Goal: Information Seeking & Learning: Compare options

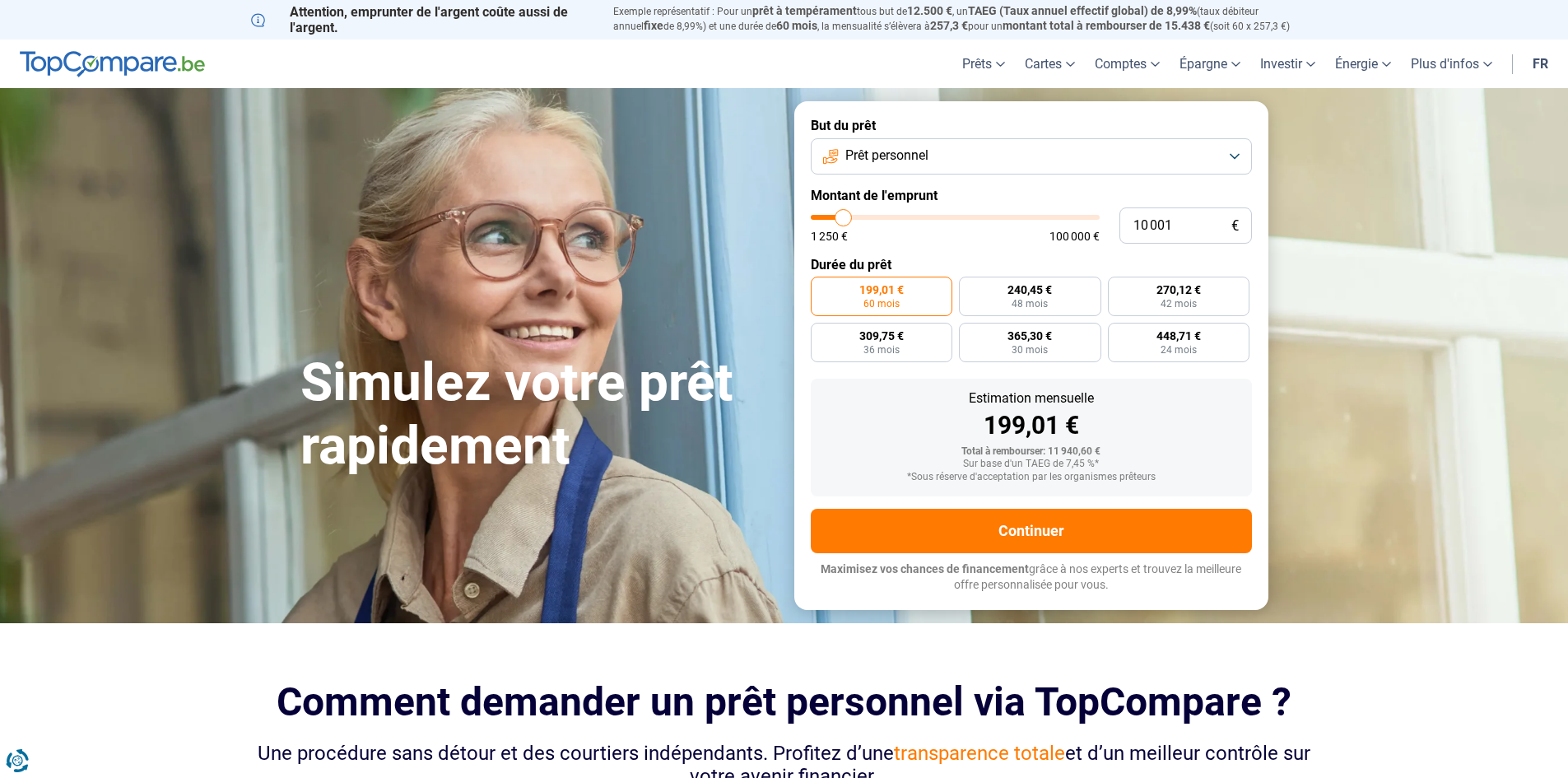
type input "9 000"
type input "9000"
type input "8 750"
type input "8750"
type input "8 500"
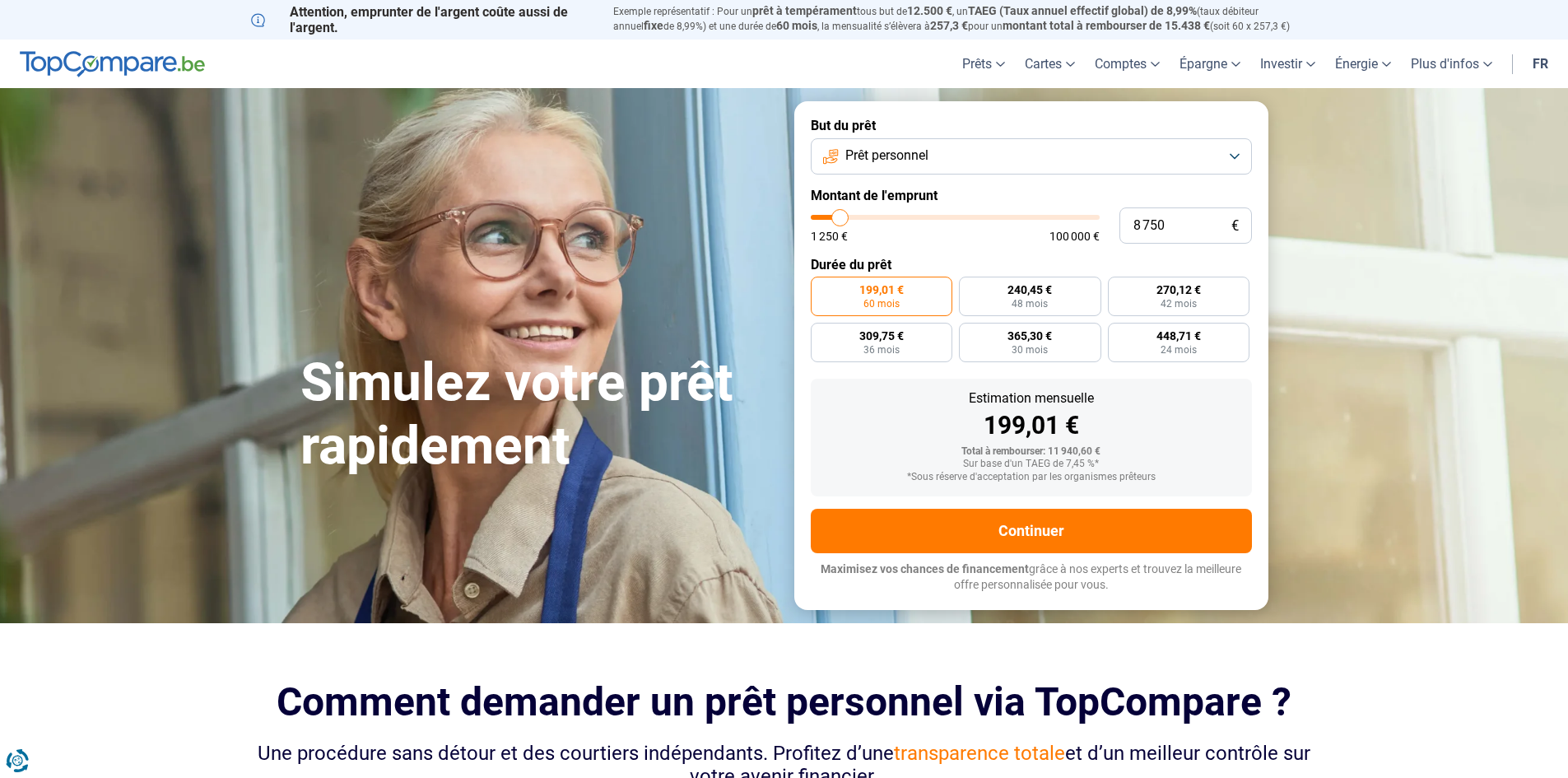
type input "8500"
type input "8 250"
type input "8250"
type input "8 000"
type input "8000"
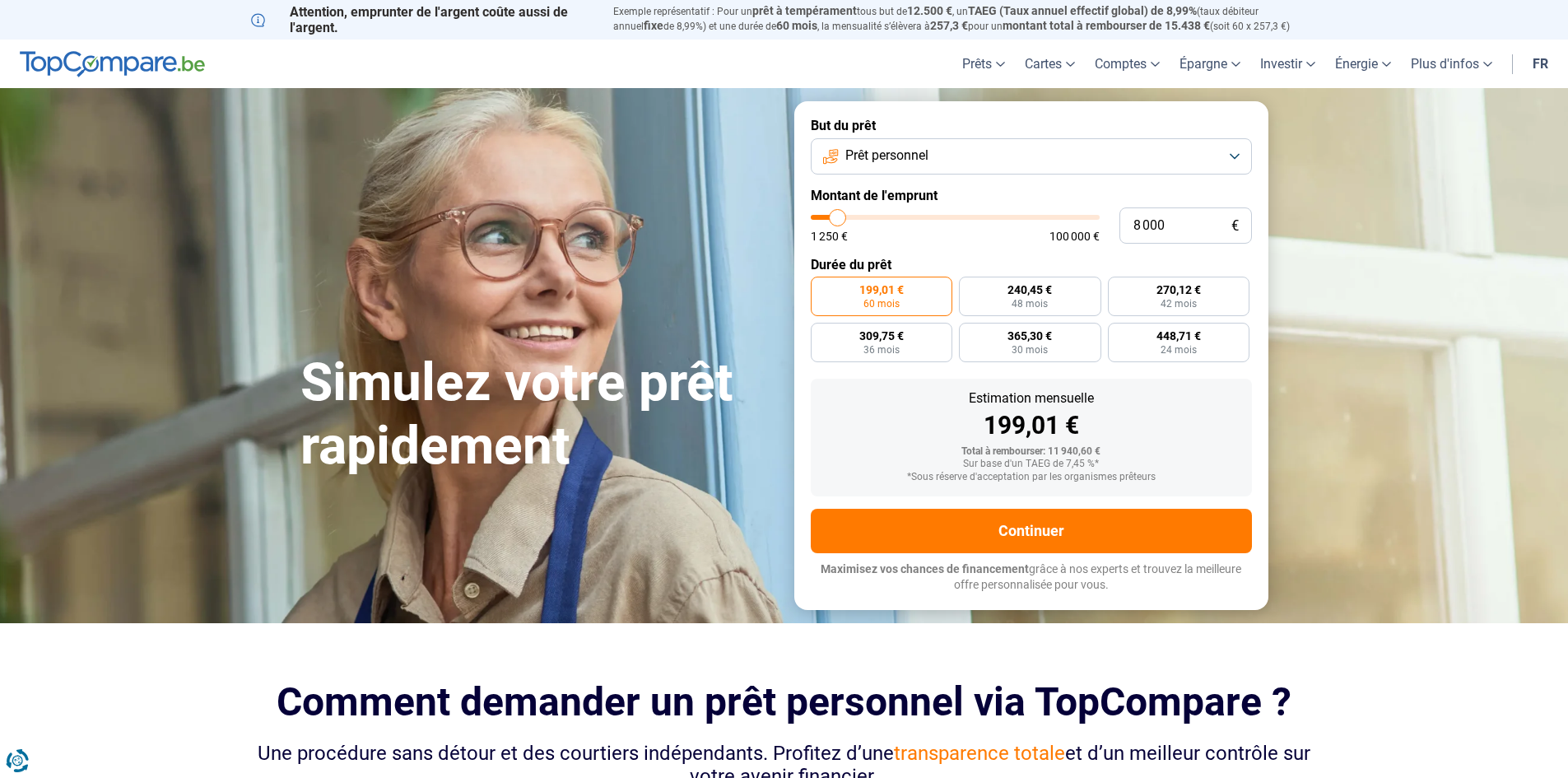
type input "7 250"
type input "7250"
type input "7 000"
type input "7000"
type input "6 750"
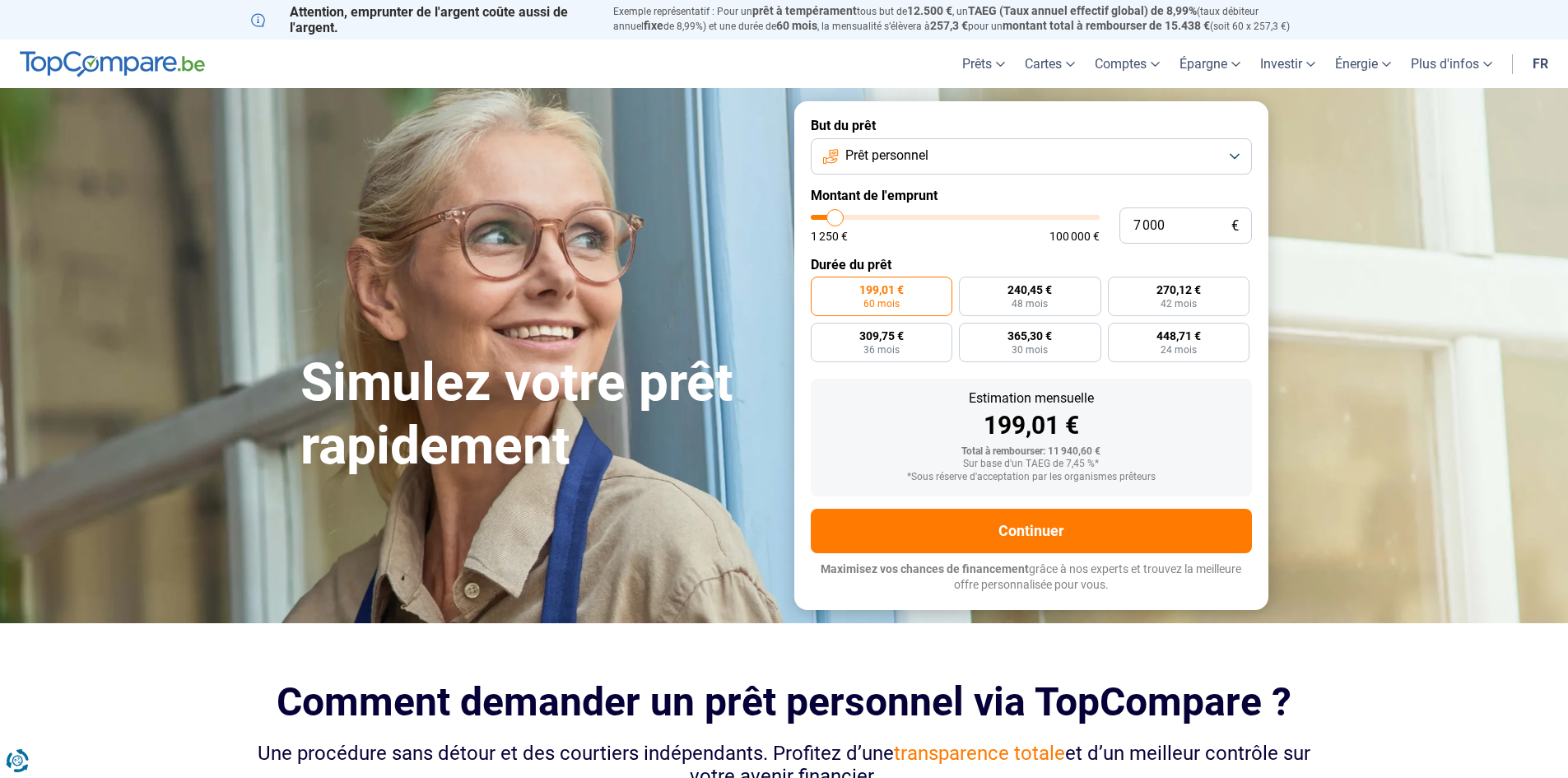
type input "6750"
type input "6 500"
type input "6500"
type input "6 000"
type input "6000"
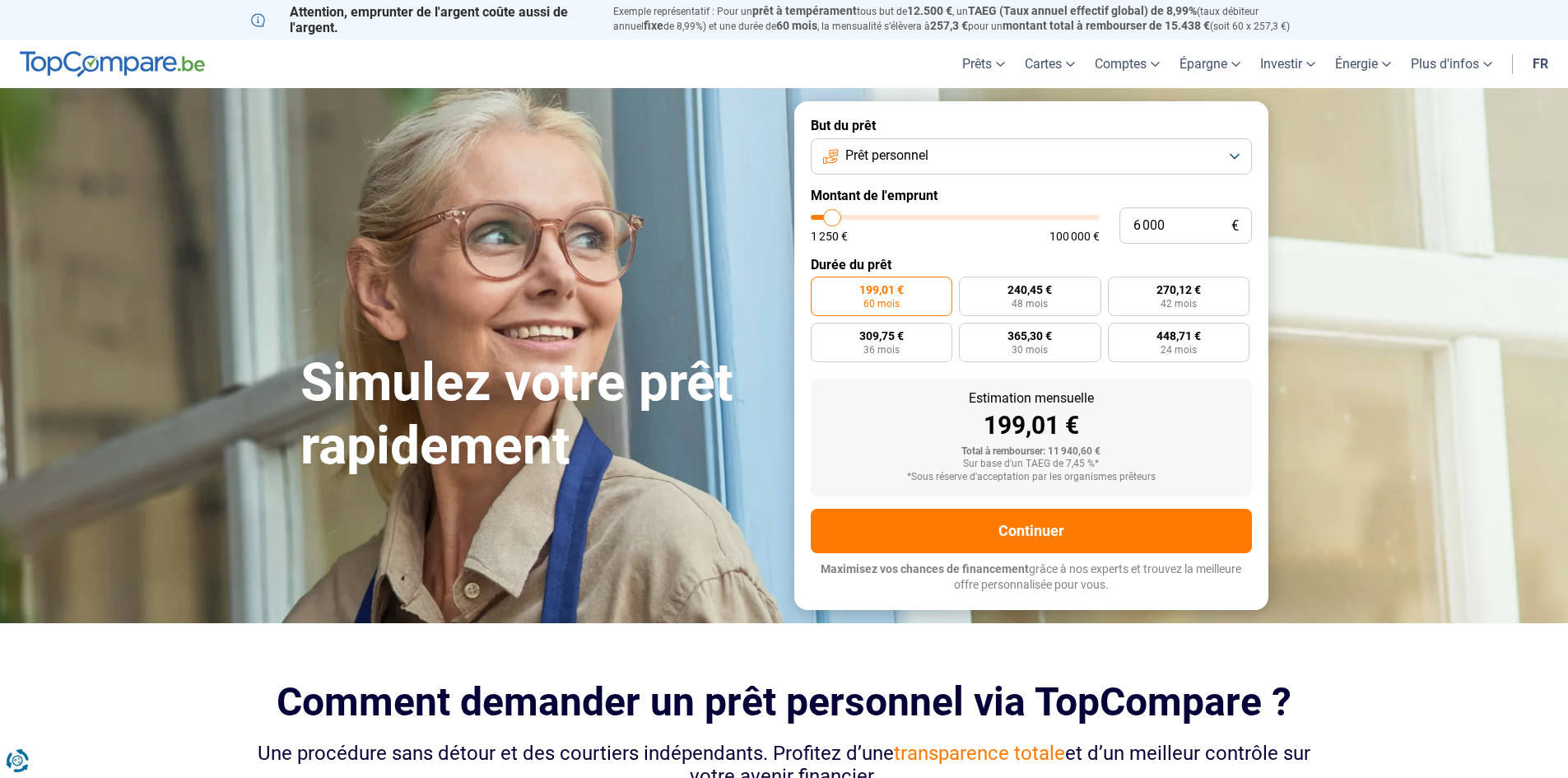
type input "5 500"
type input "5500"
type input "5 250"
type input "5250"
type input "5 000"
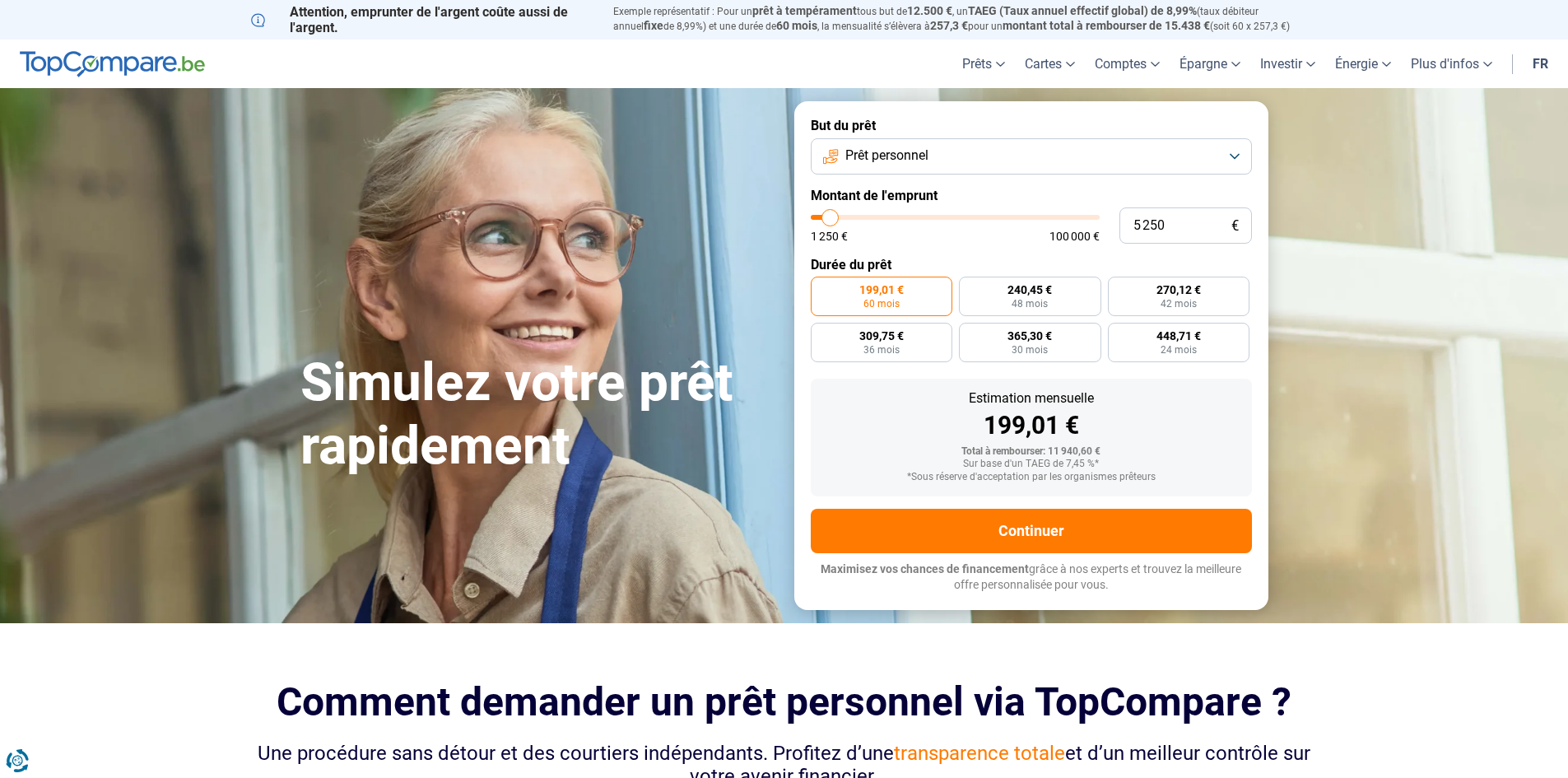
type input "5000"
type input "4 250"
type input "4250"
type input "4 000"
type input "4000"
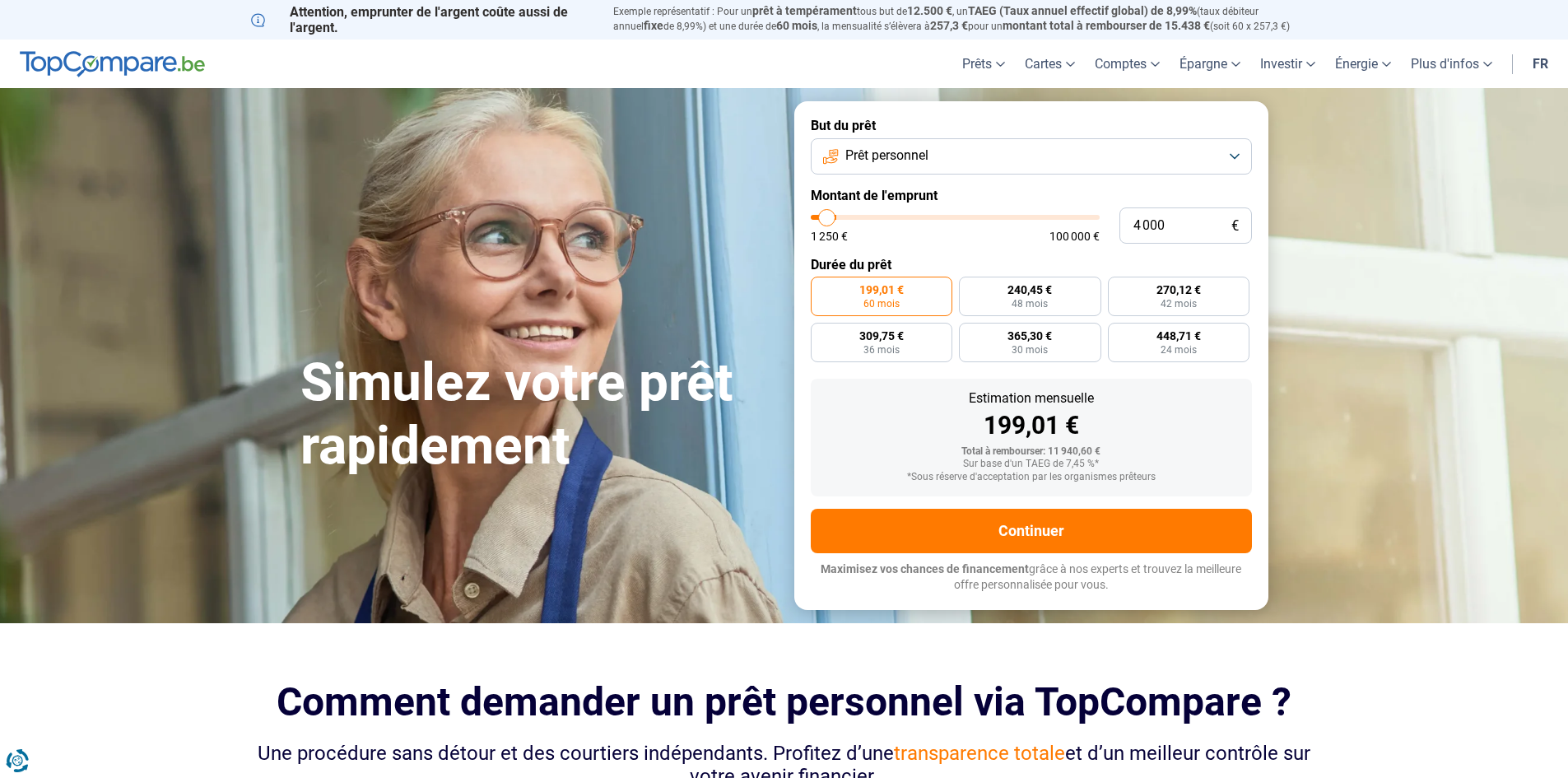
type input "3 750"
type input "3750"
type input "3 500"
type input "3500"
type input "3 000"
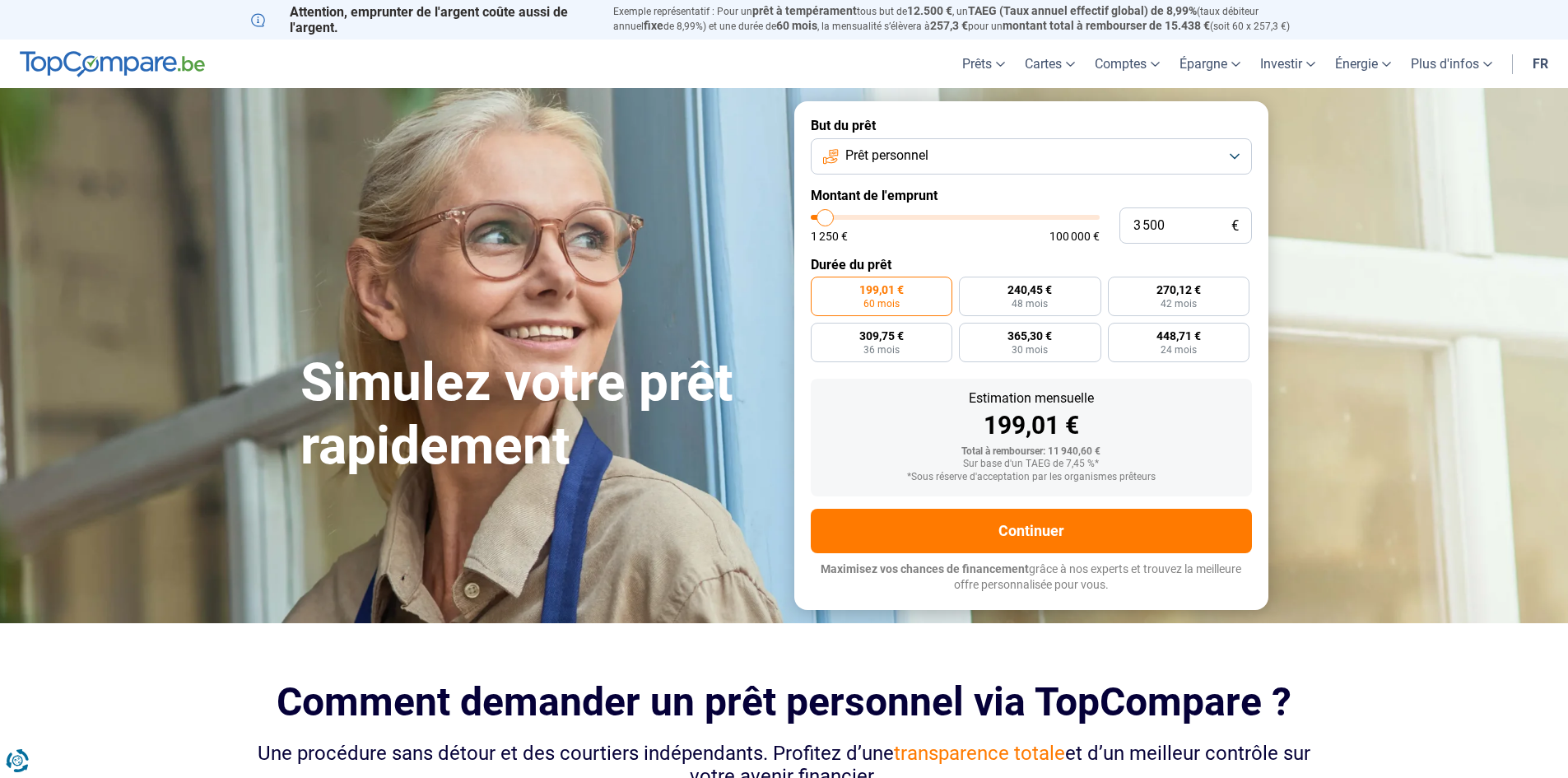
type input "3000"
type input "3 500"
type input "3500"
type input "3 750"
type input "3750"
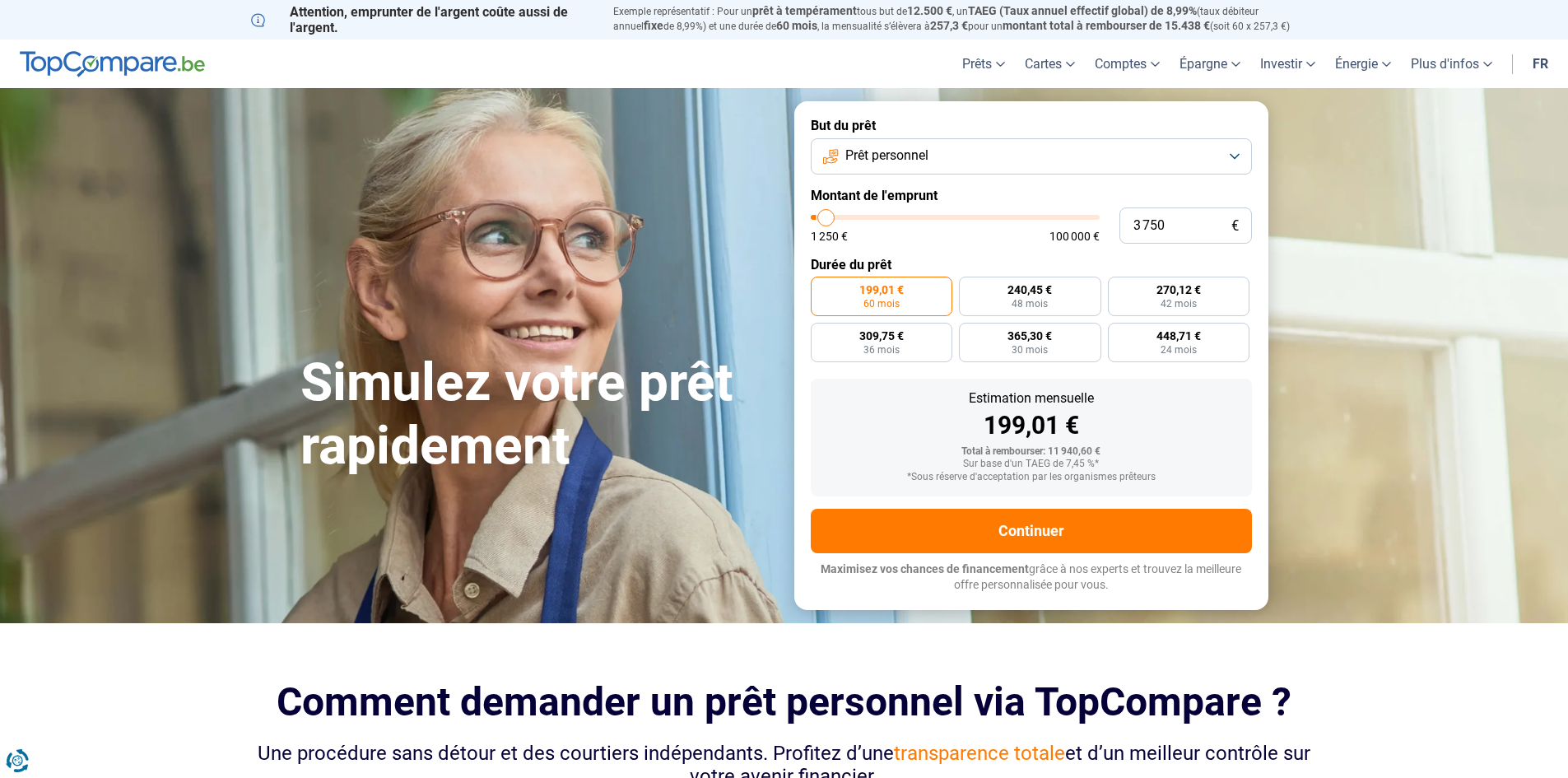
type input "4 000"
type input "4000"
type input "4 250"
type input "4250"
type input "4 500"
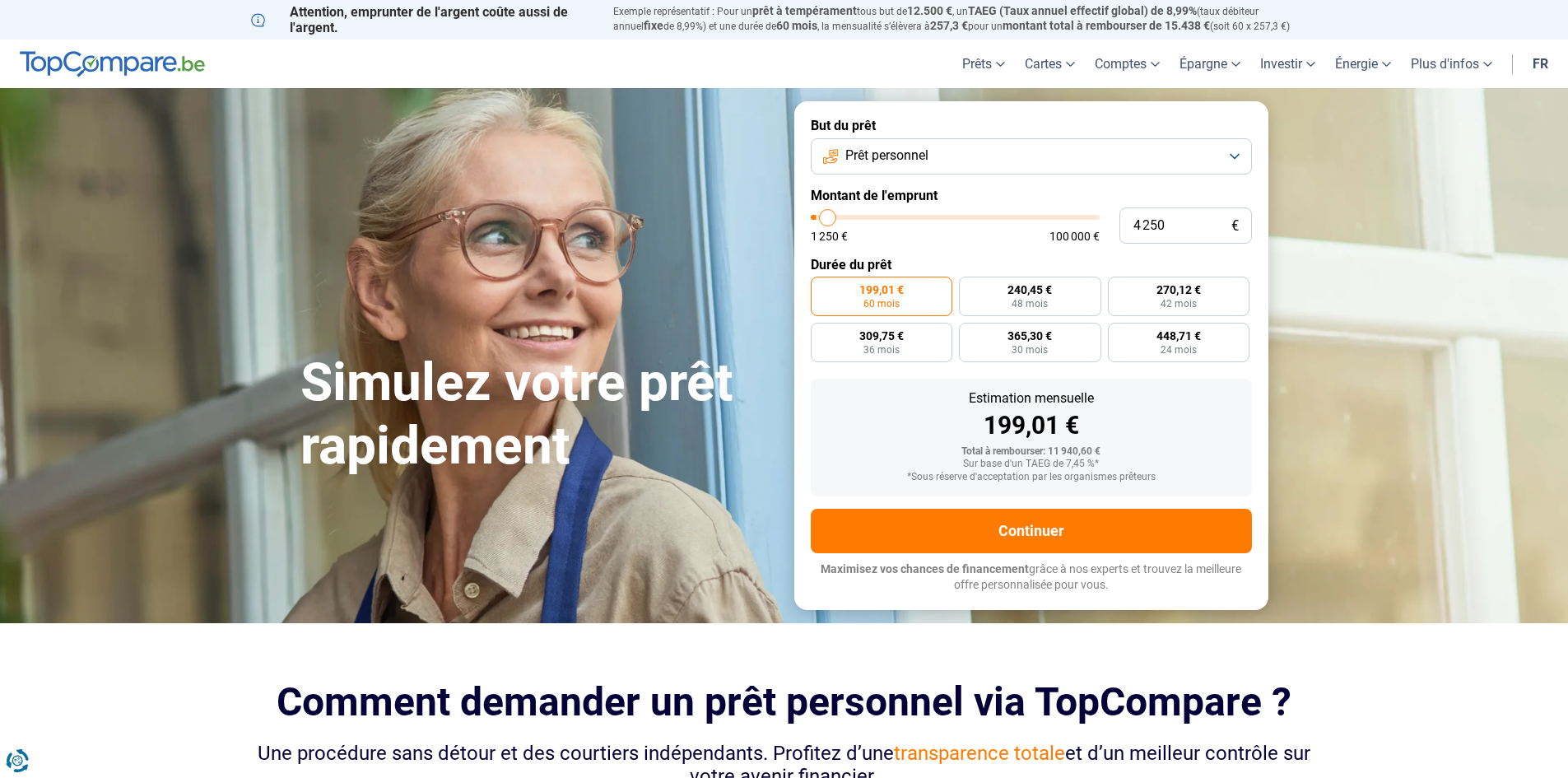
type input "4500"
type input "5 000"
type input "5000"
type input "5 250"
type input "5250"
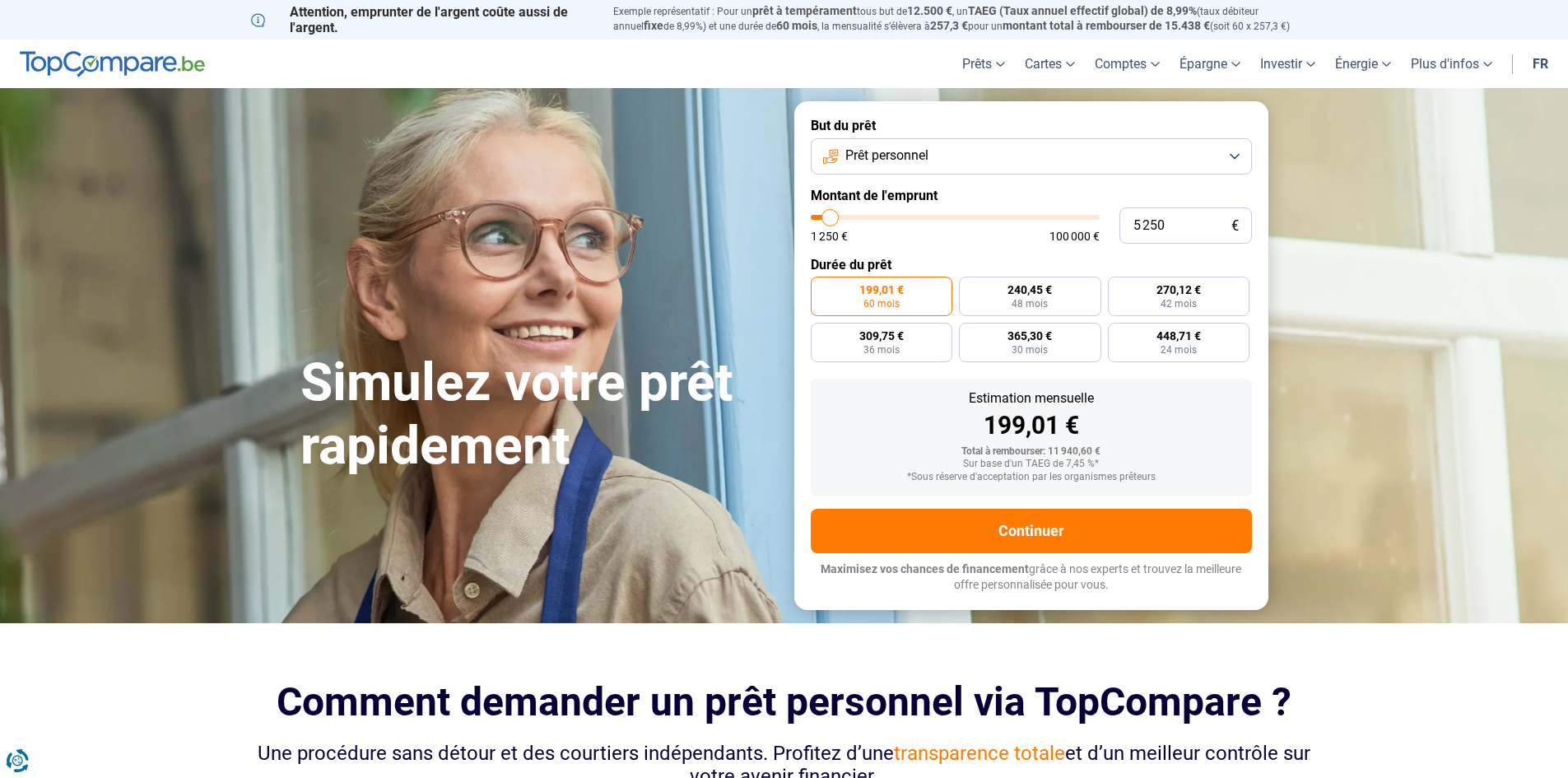
type input "5 500"
type input "5500"
type input "5 750"
type input "5750"
type input "6 000"
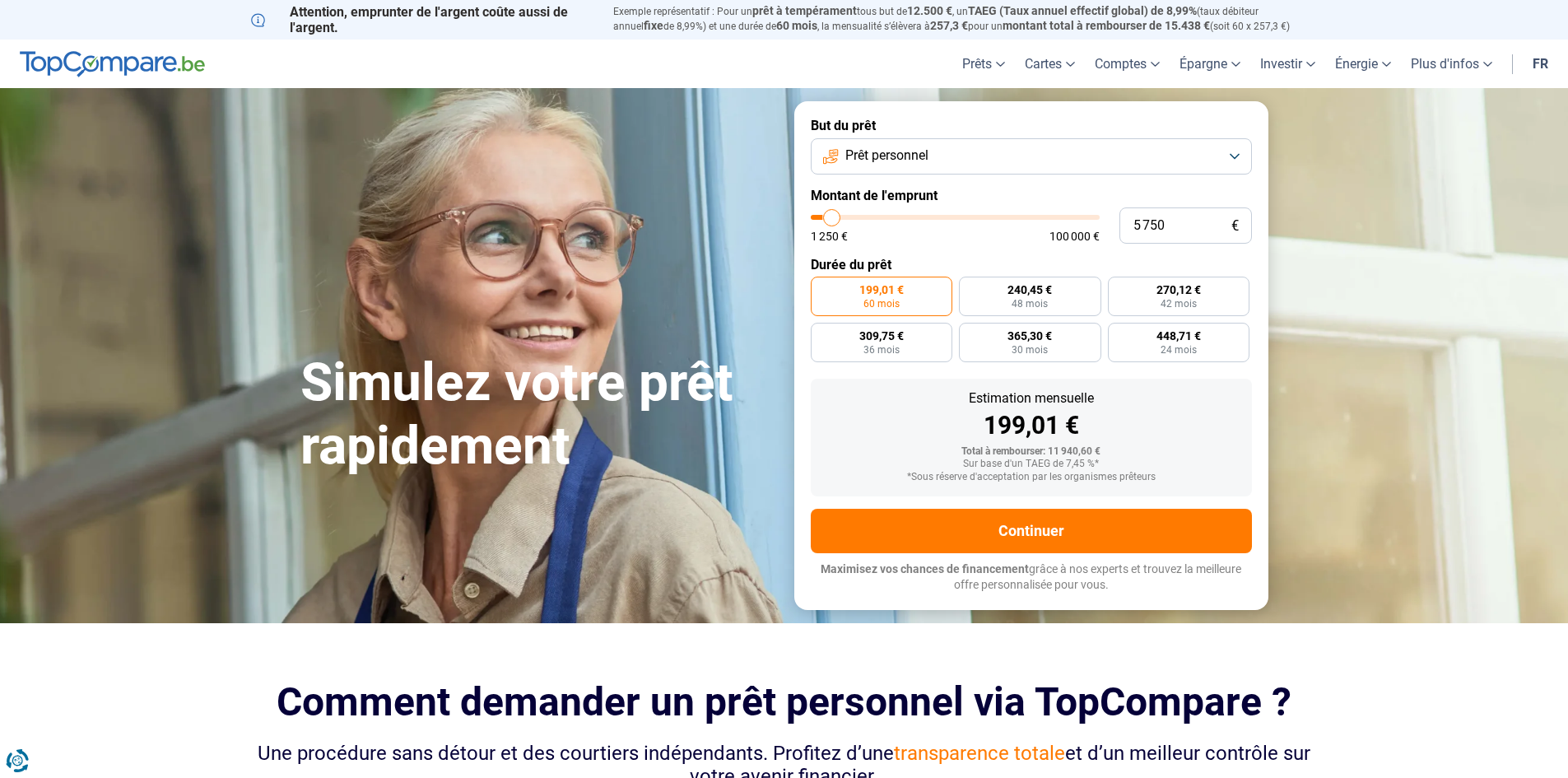
type input "6000"
type input "6 500"
type input "6500"
type input "6 000"
type input "6000"
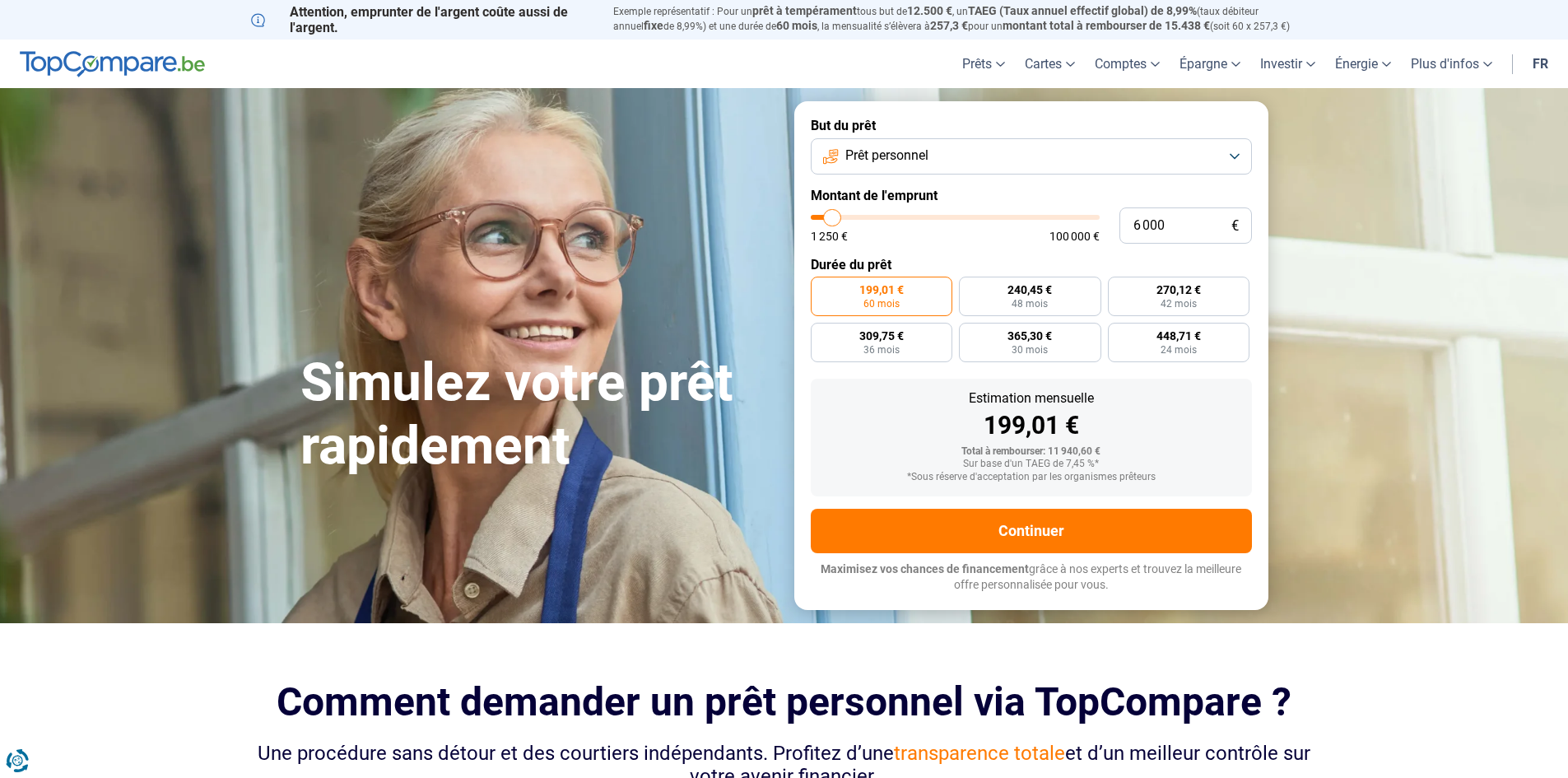
type input "5 750"
type input "5750"
type input "5 500"
type input "5500"
type input "5 250"
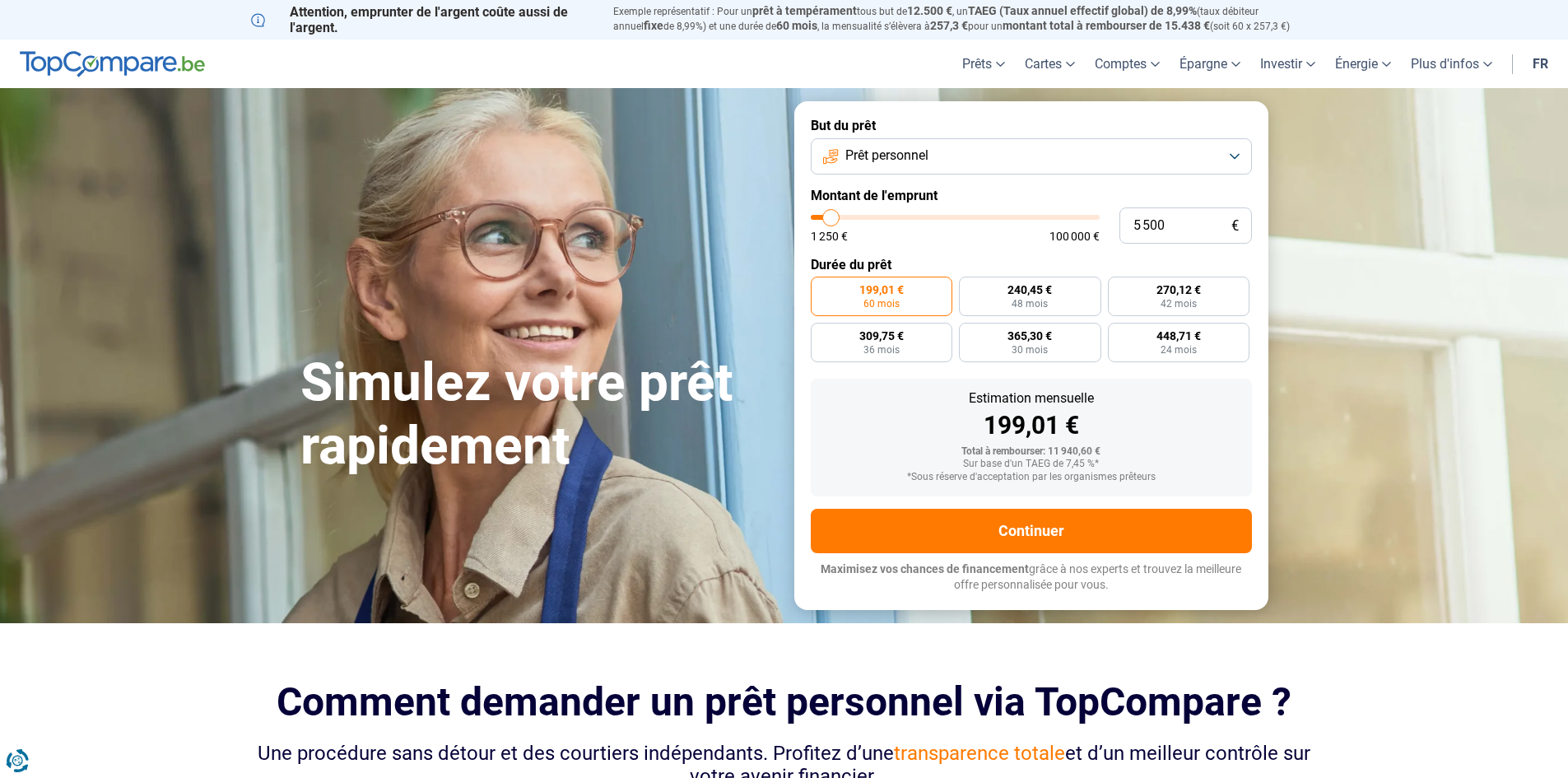
type input "5250"
type input "5 000"
drag, startPoint x: 841, startPoint y: 220, endPoint x: 830, endPoint y: 223, distance: 11.4
type input "5000"
click at [830, 220] on input "range" at bounding box center [955, 216] width 289 height 5
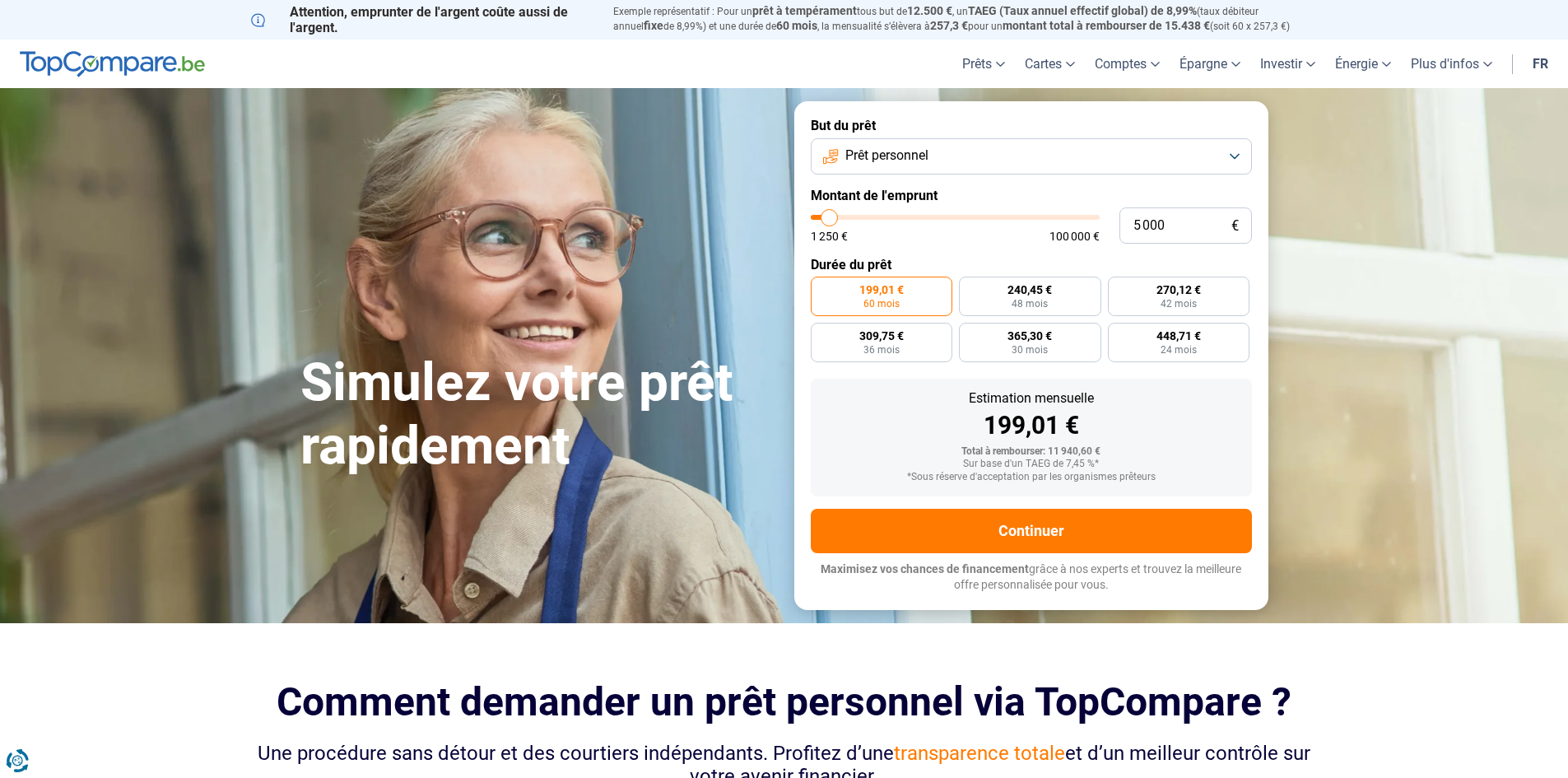
radio input "true"
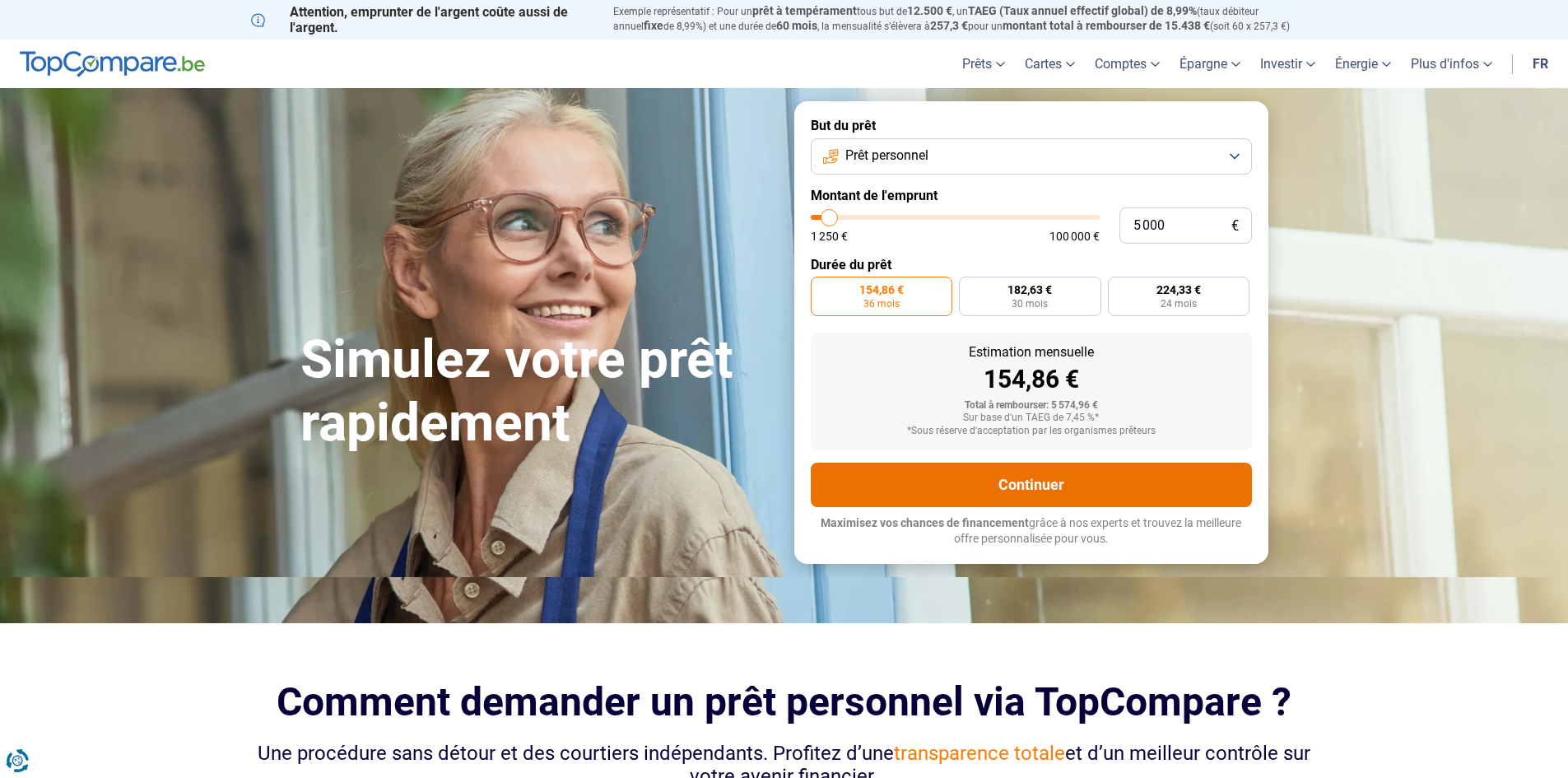
click at [1082, 481] on button "Continuer" at bounding box center [1031, 485] width 441 height 44
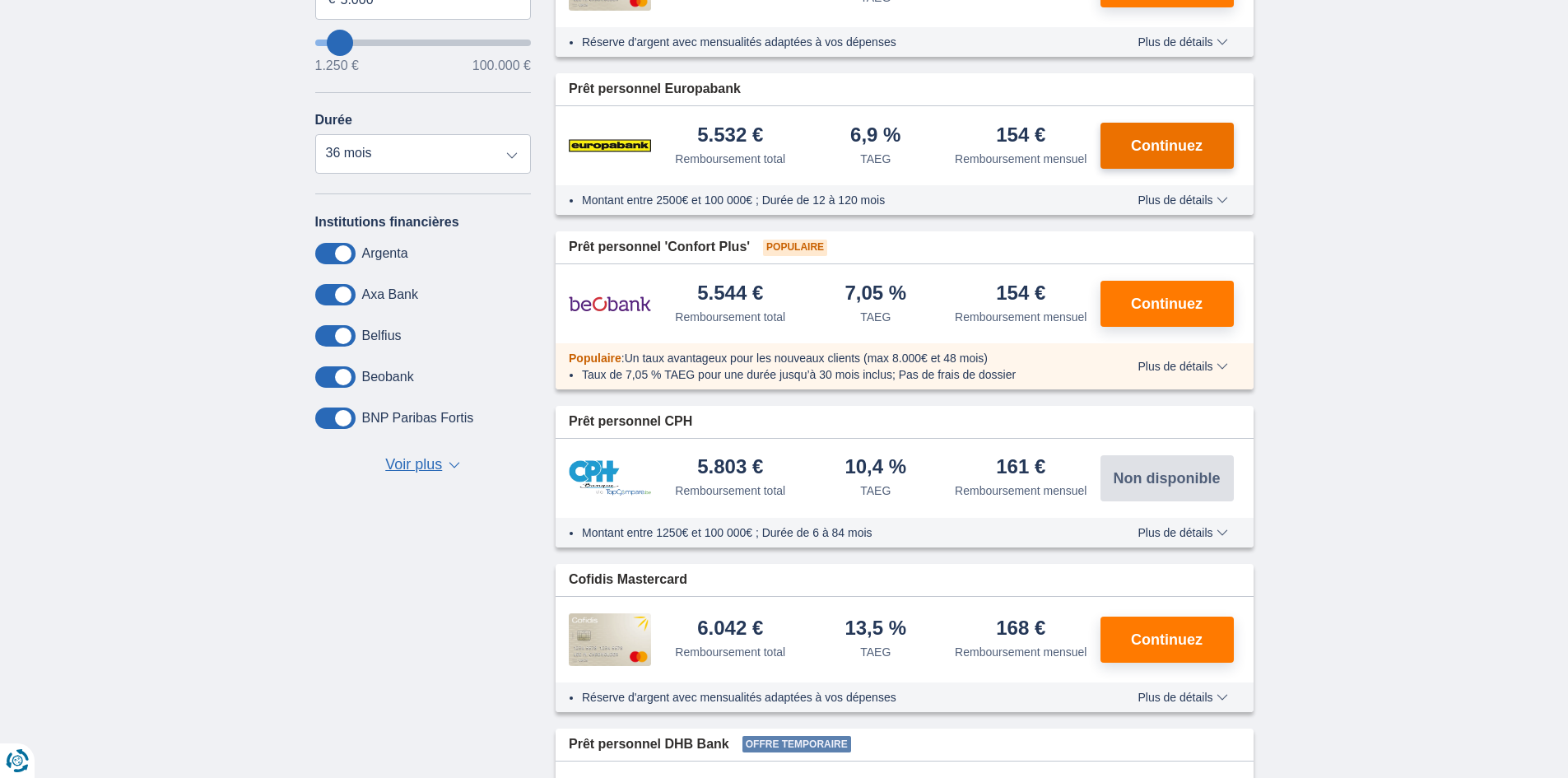
scroll to position [494, 0]
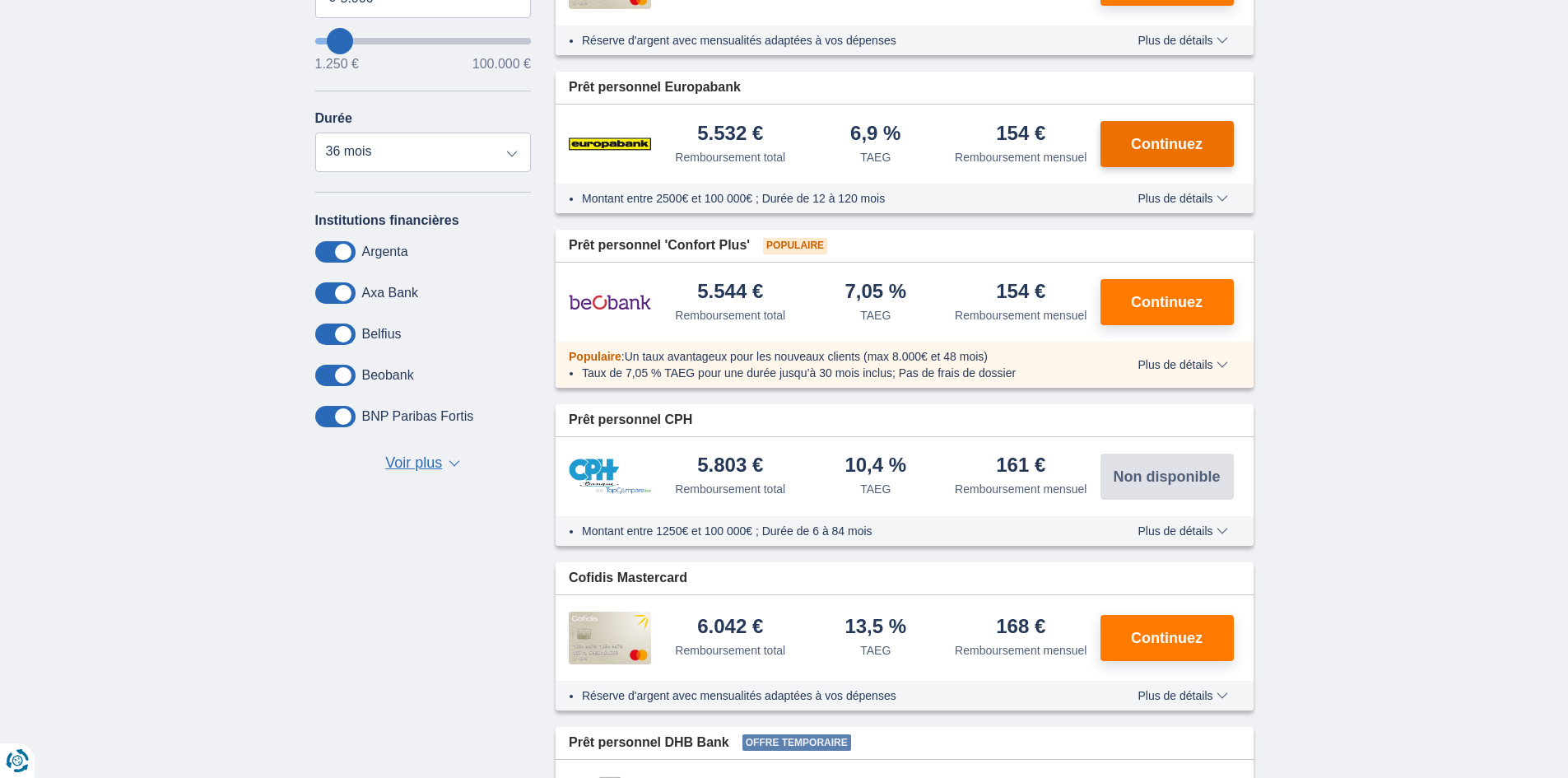
click at [1191, 137] on span "Continuez" at bounding box center [1167, 144] width 71 height 15
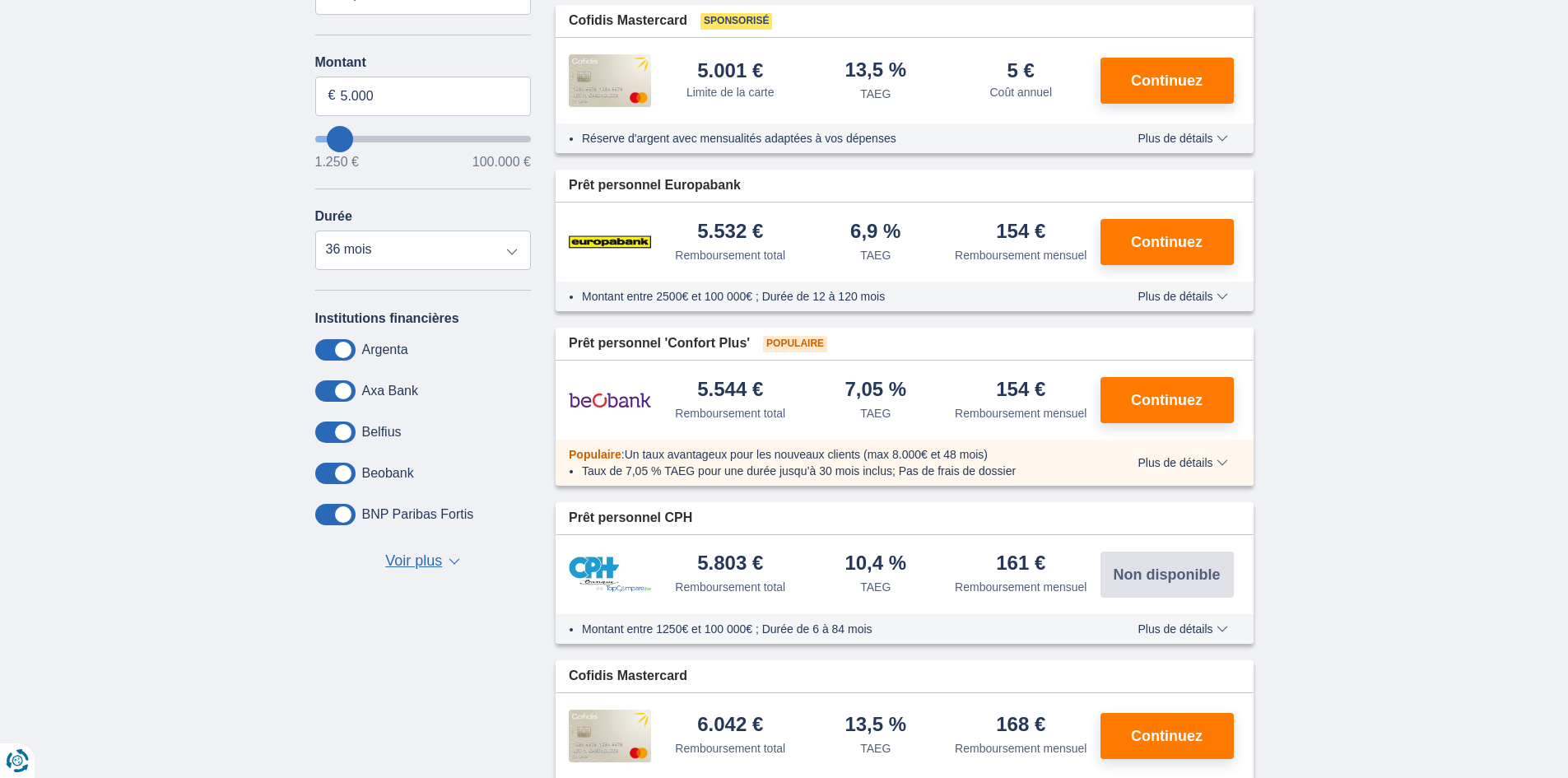
scroll to position [247, 0]
